Goal: Information Seeking & Learning: Learn about a topic

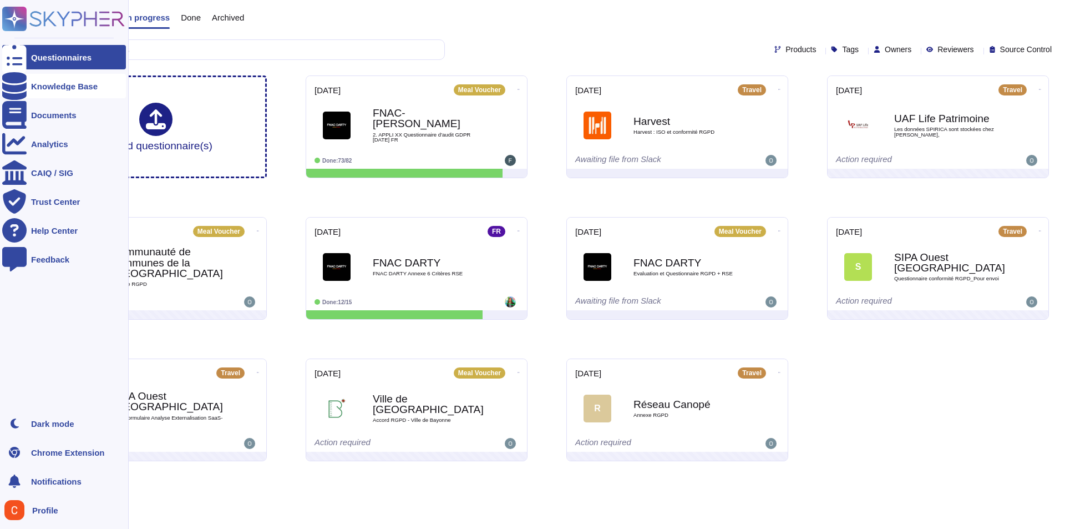
click at [14, 83] on icon at bounding box center [14, 86] width 24 height 28
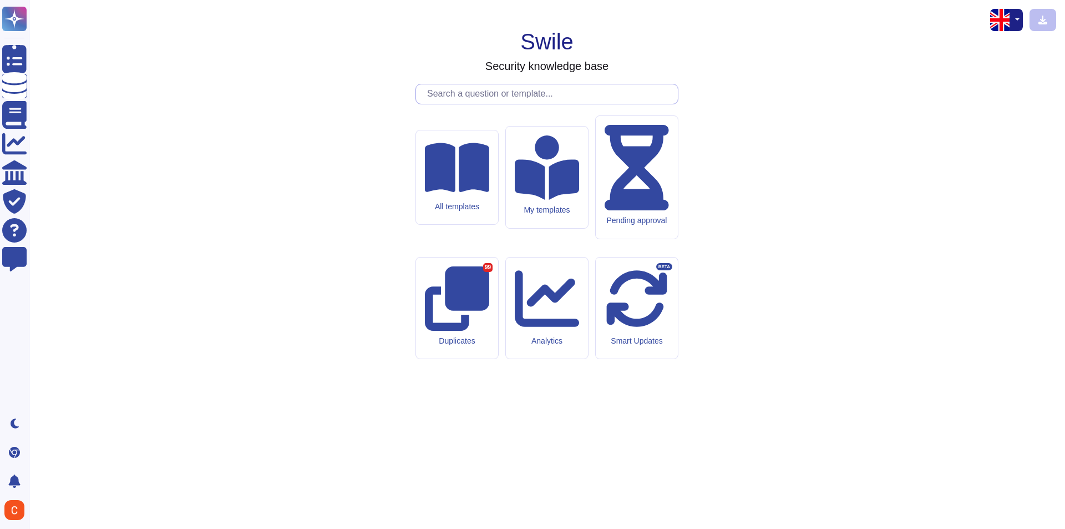
click at [543, 104] on input "text" at bounding box center [550, 93] width 256 height 19
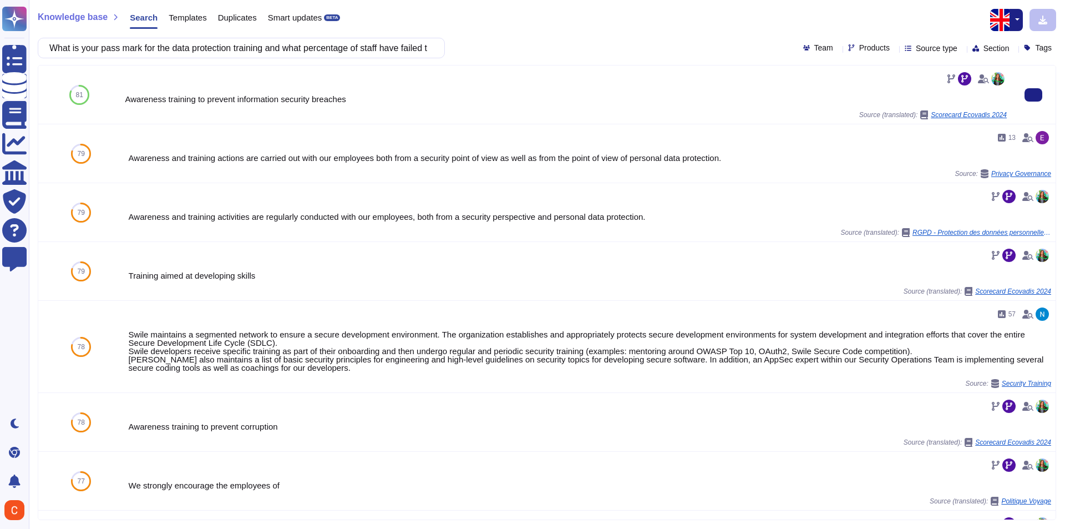
click at [234, 99] on div "Awareness training to prevent information security breaches" at bounding box center [566, 99] width 882 height 8
